Goal: Check status: Check status

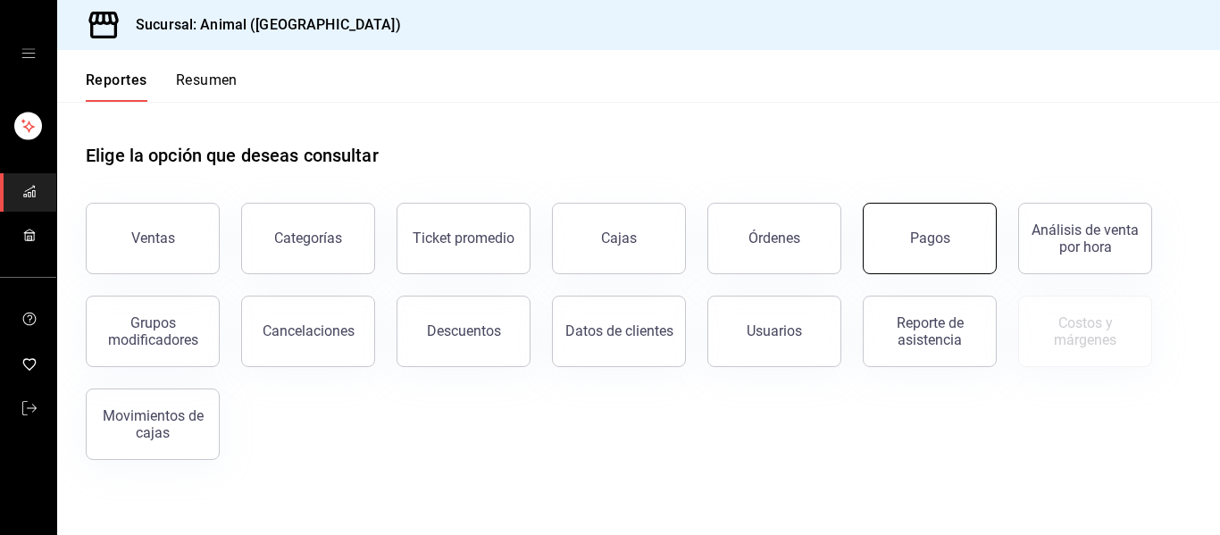
click at [924, 240] on div "Pagos" at bounding box center [930, 237] width 40 height 17
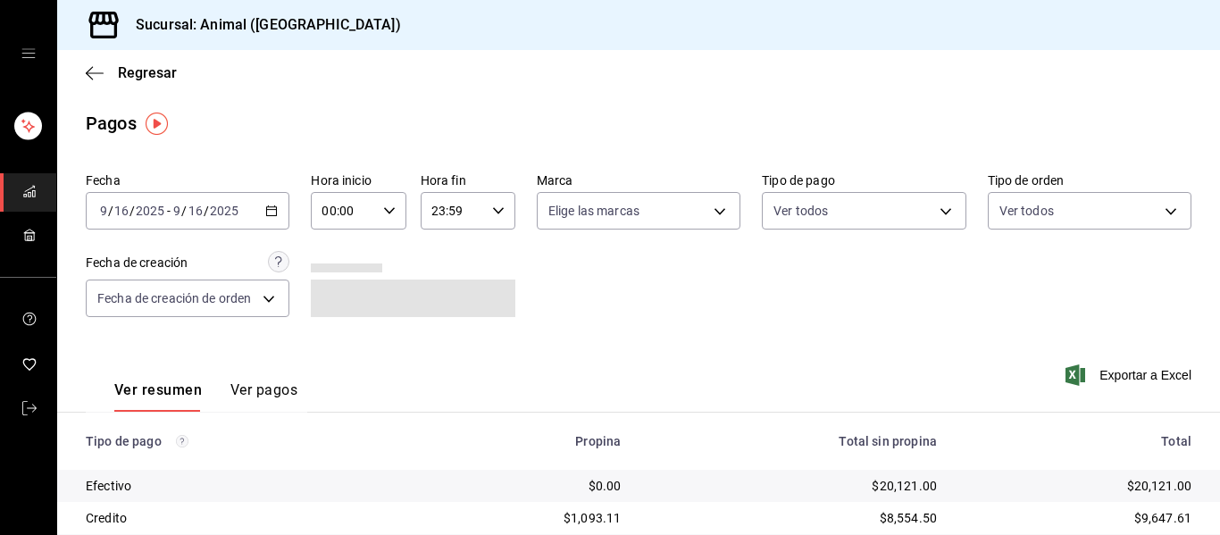
click at [383, 212] on icon "button" at bounding box center [389, 210] width 13 height 13
click at [327, 292] on span "01" at bounding box center [331, 299] width 19 height 14
type input "01:00"
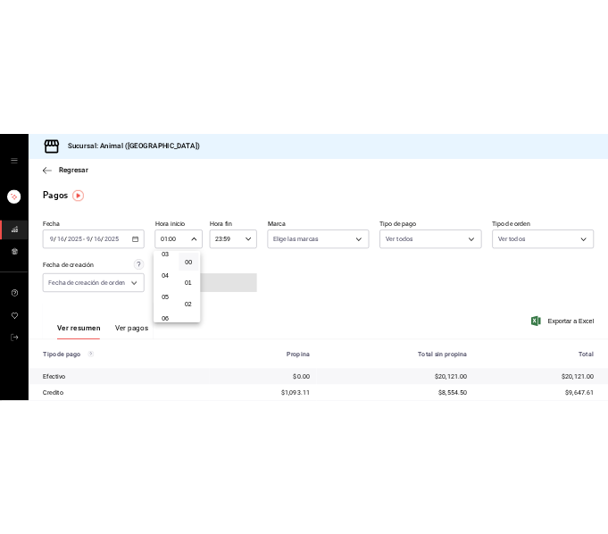
scroll to position [179, 0]
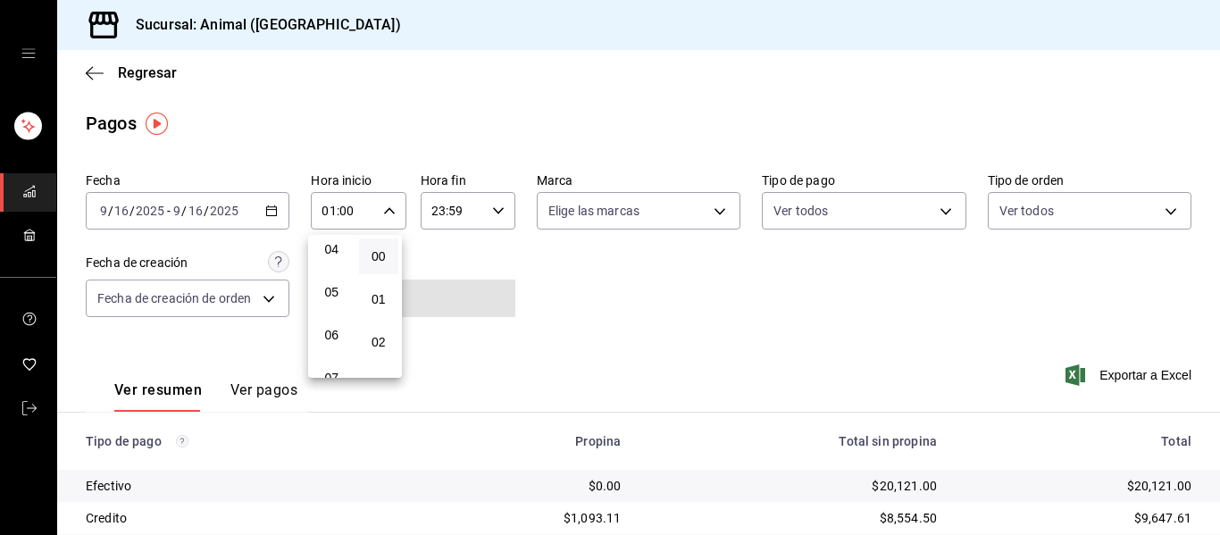
click at [327, 292] on span "05" at bounding box center [331, 292] width 19 height 14
type input "05:00"
click at [708, 210] on div at bounding box center [610, 267] width 1220 height 535
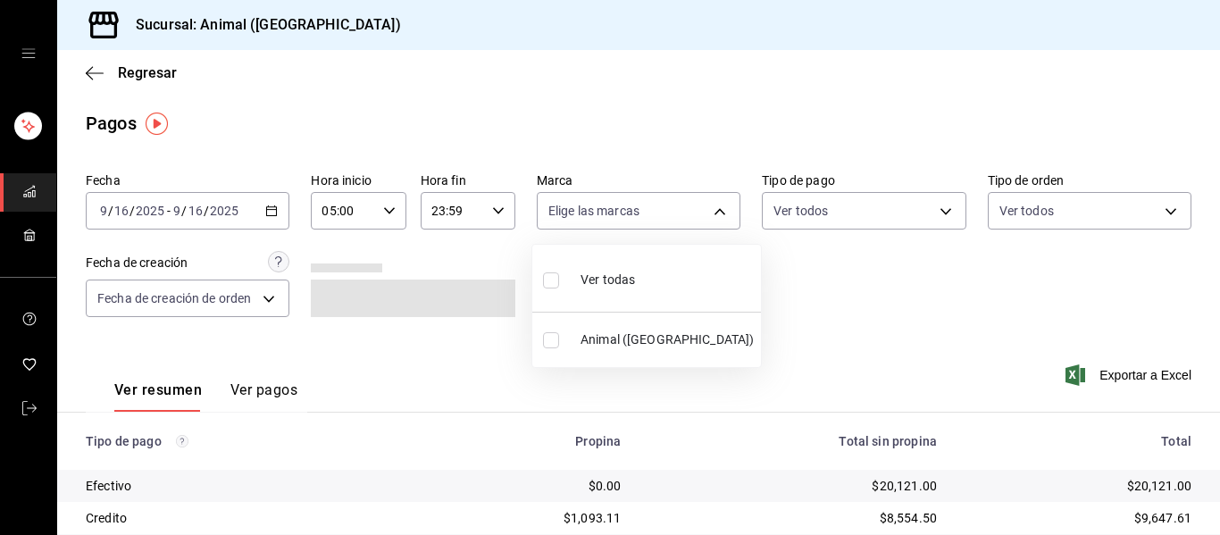
click at [708, 210] on body "Sucursal: Animal (Puebla) Regresar Pagos Fecha 2025-09-16 9 / 16 / 2025 - 2025-…" at bounding box center [610, 267] width 1220 height 535
click at [526, 295] on div at bounding box center [610, 267] width 1220 height 535
click at [704, 209] on body "Sucursal: Animal (Puebla) Regresar Pagos Fecha 2025-09-16 9 / 16 / 2025 - 2025-…" at bounding box center [610, 267] width 1220 height 535
click at [598, 271] on span "Ver todas" at bounding box center [607, 280] width 54 height 19
type input "96838179-8fbb-4073-aae3-1789726318c8"
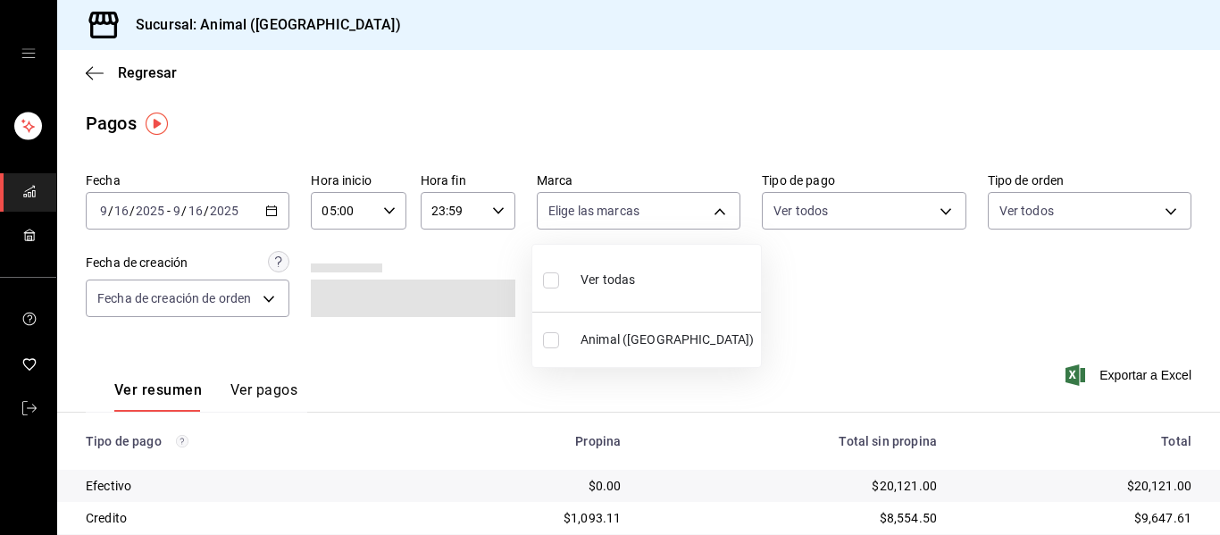
checkbox input "true"
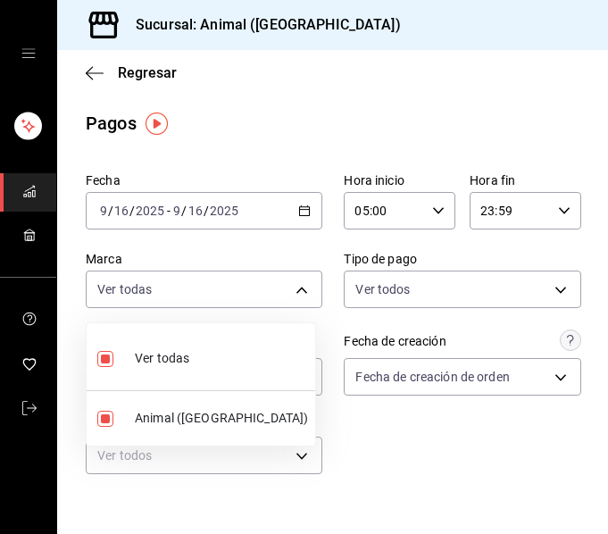
drag, startPoint x: 601, startPoint y: 288, endPoint x: 588, endPoint y: 408, distance: 121.3
click at [588, 414] on div at bounding box center [304, 267] width 608 height 534
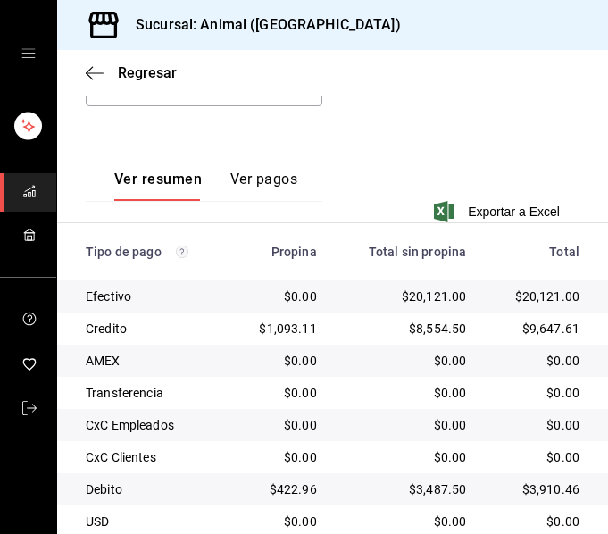
scroll to position [433, 0]
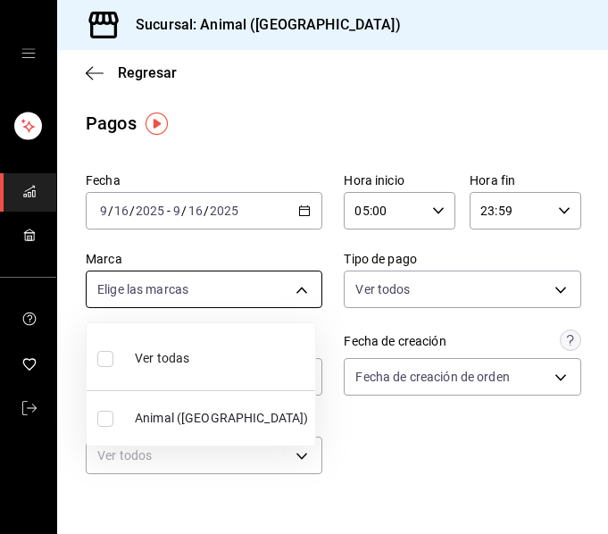
click at [288, 292] on body "Sucursal: Animal ([GEOGRAPHIC_DATA]) Regresar Pagos Fecha [DATE] [DATE] - [DATE…" at bounding box center [304, 267] width 608 height 534
click at [171, 358] on span "Ver todas" at bounding box center [162, 358] width 54 height 19
type input "96838179-8fbb-4073-aae3-1789726318c8"
checkbox input "true"
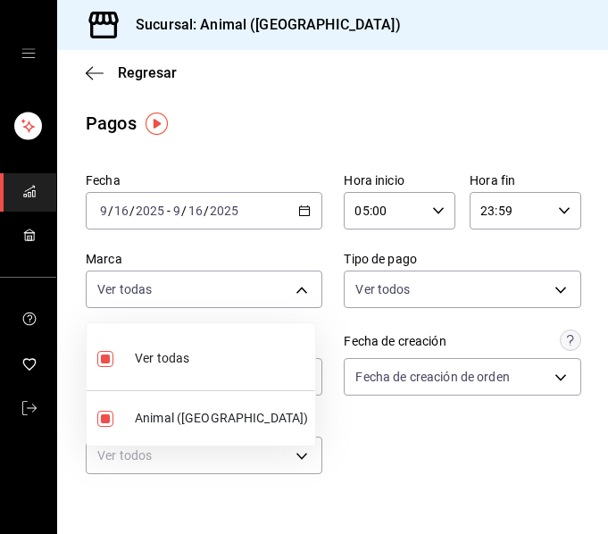
click at [328, 328] on div at bounding box center [304, 267] width 608 height 534
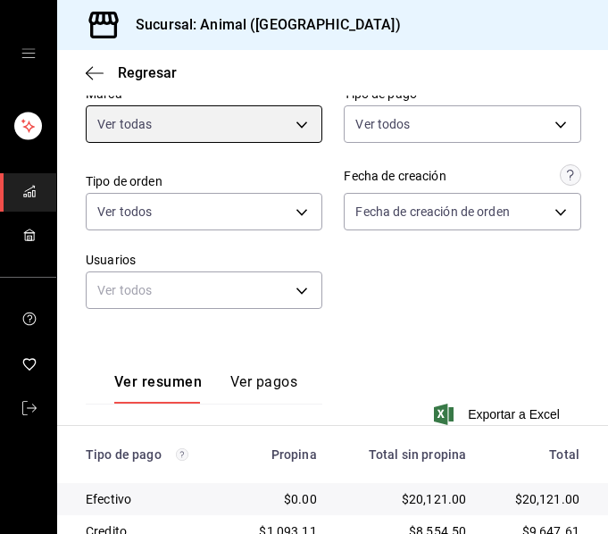
scroll to position [433, 0]
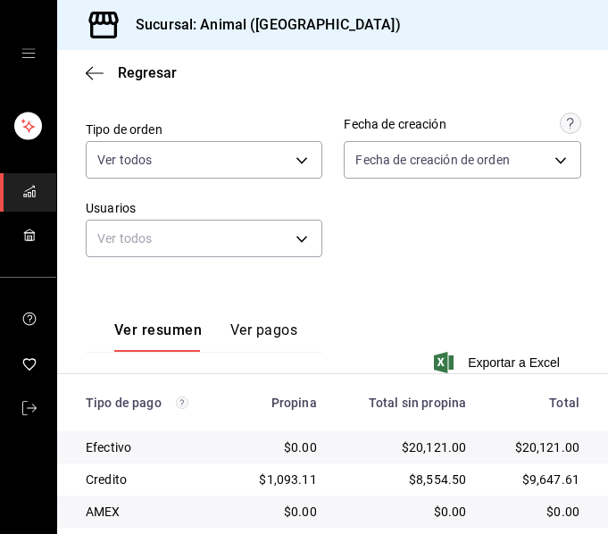
scroll to position [433, 0]
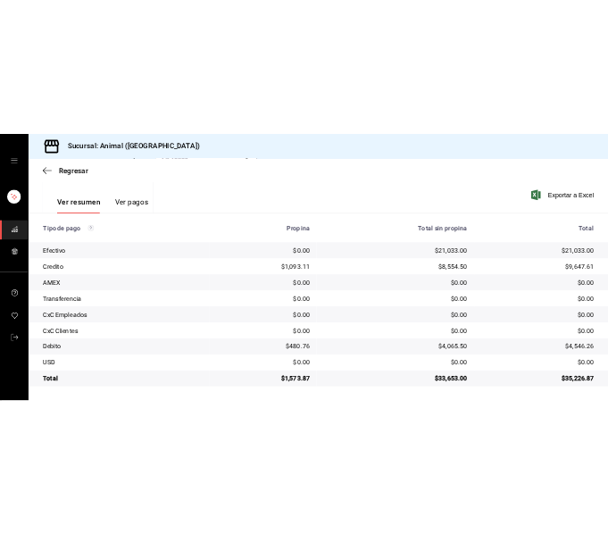
scroll to position [254, 0]
